Goal: Find contact information: Find contact information

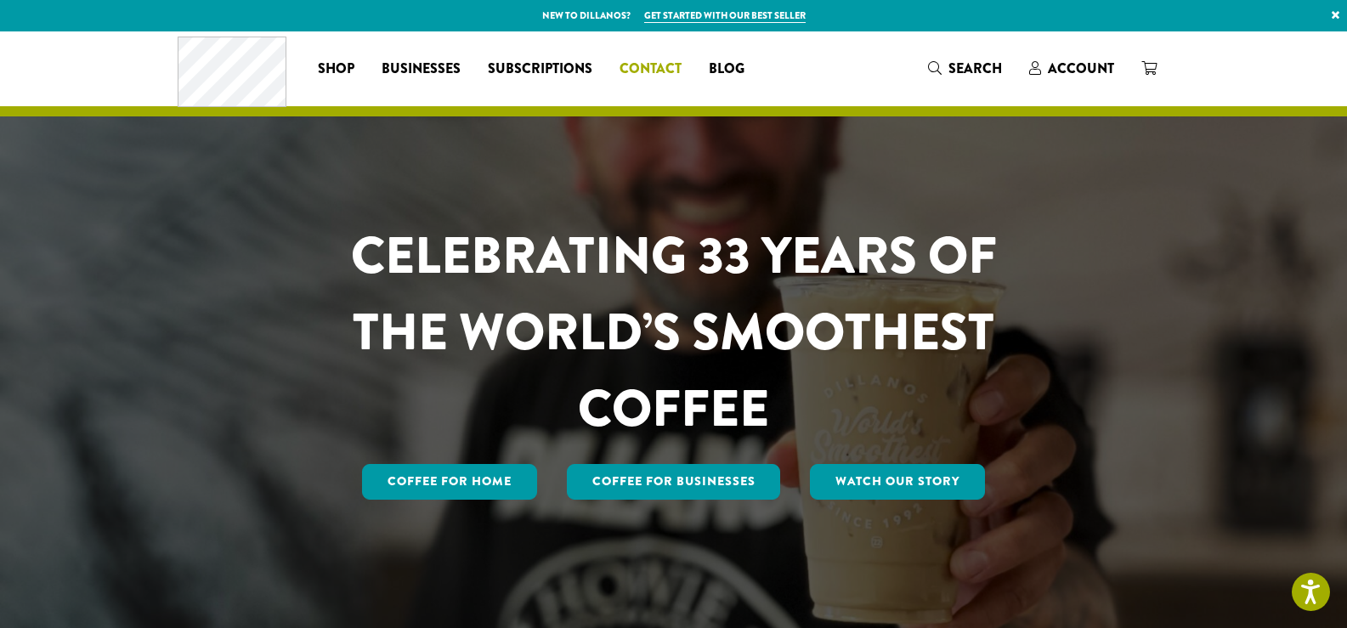
click at [665, 70] on span "Contact" at bounding box center [650, 69] width 62 height 21
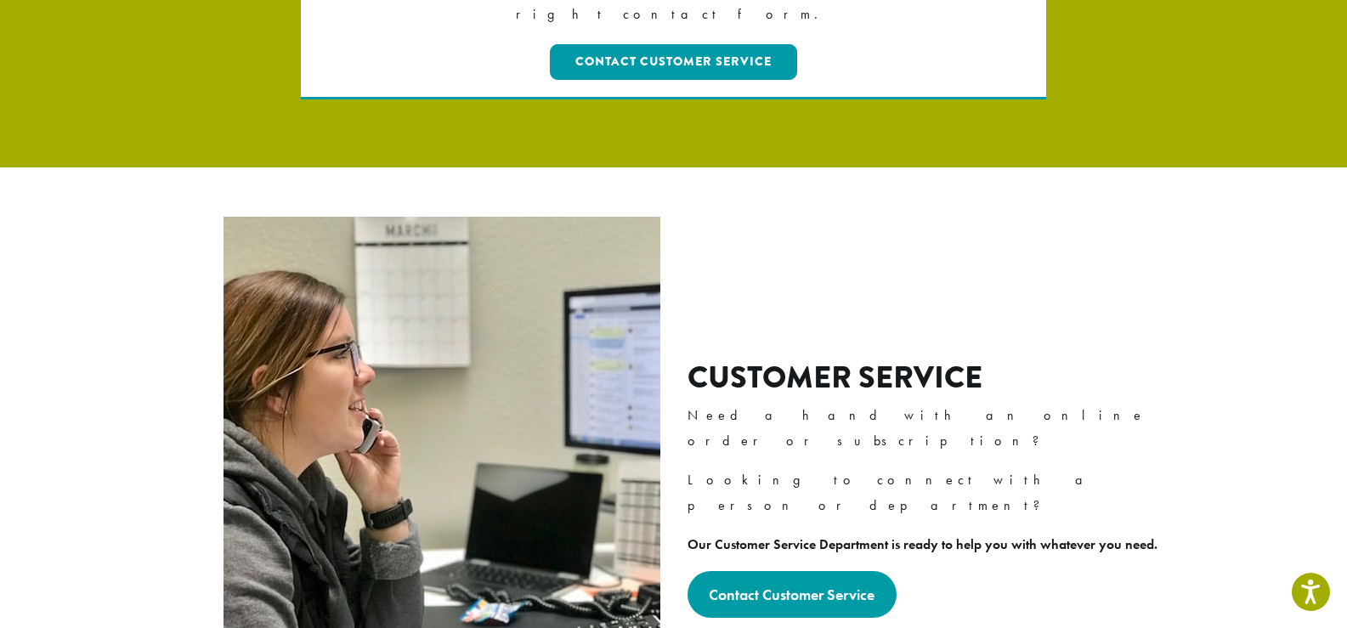
scroll to position [1105, 0]
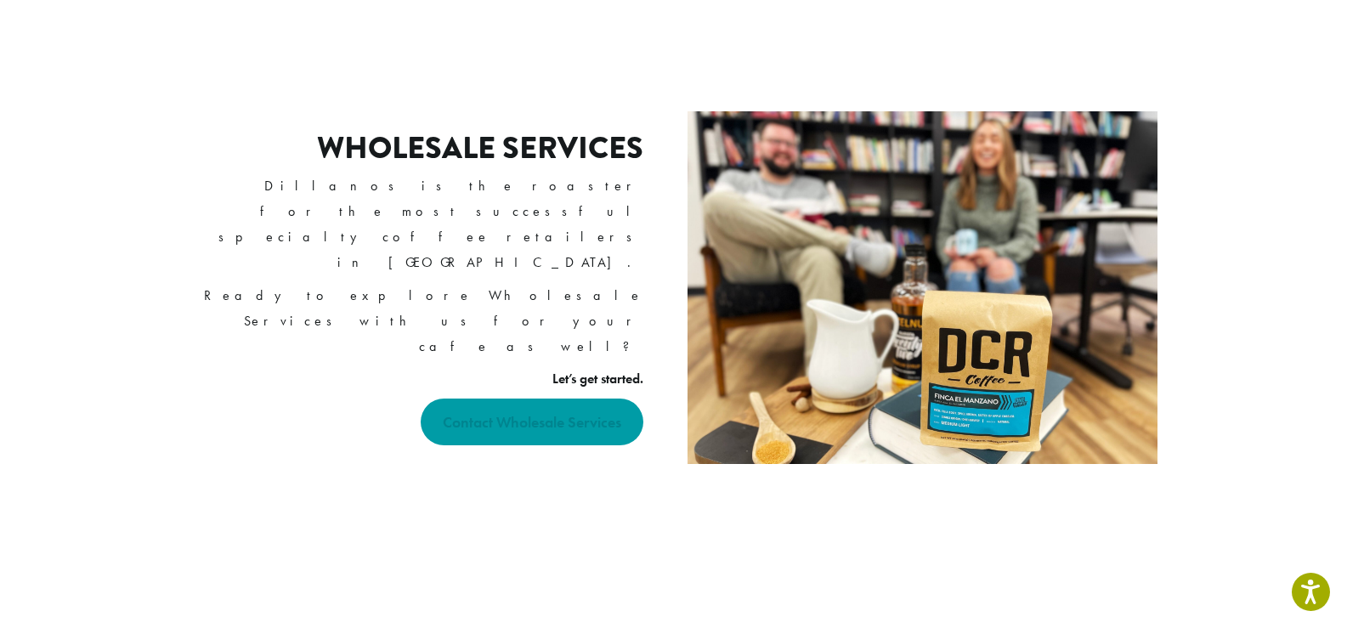
click at [585, 412] on strong "Contact Wholesale Services" at bounding box center [532, 422] width 178 height 20
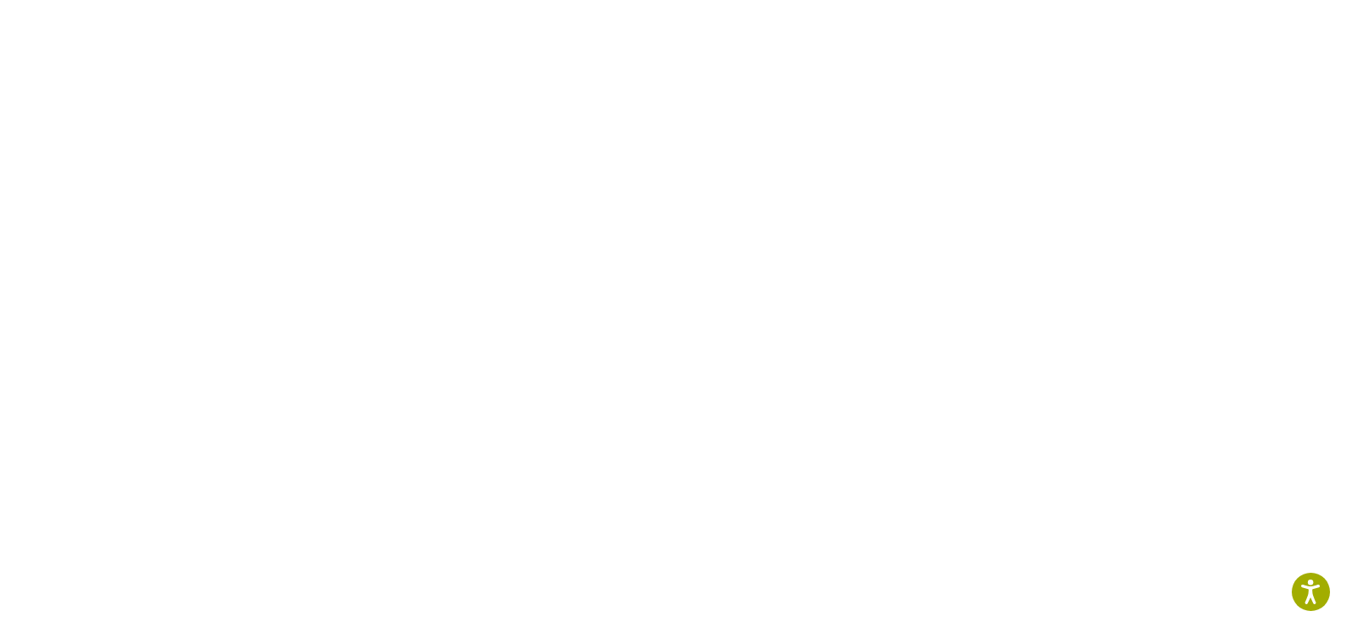
scroll to position [330, 0]
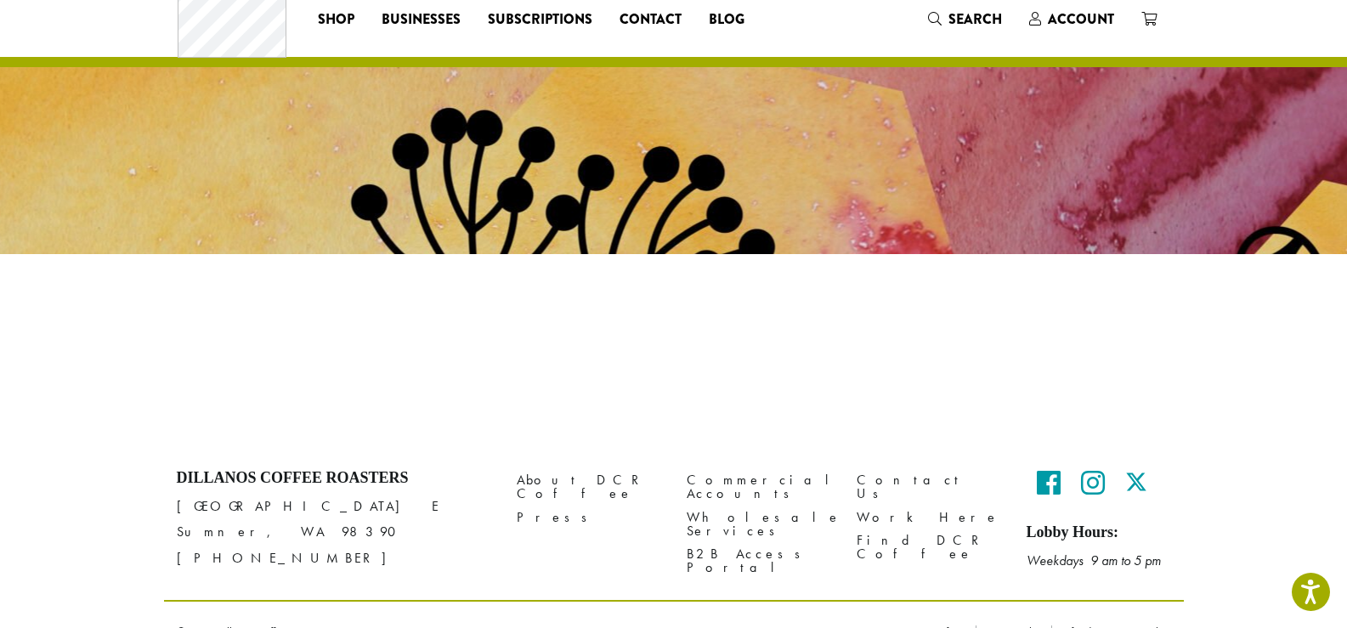
scroll to position [31, 0]
